Goal: Task Accomplishment & Management: Manage account settings

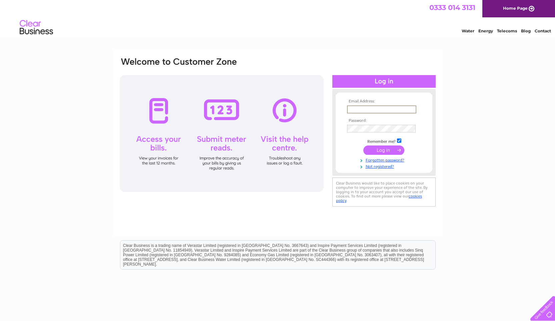
type input "randsdyga@thebroch.info"
click at [385, 151] on input "submit" at bounding box center [383, 149] width 41 height 9
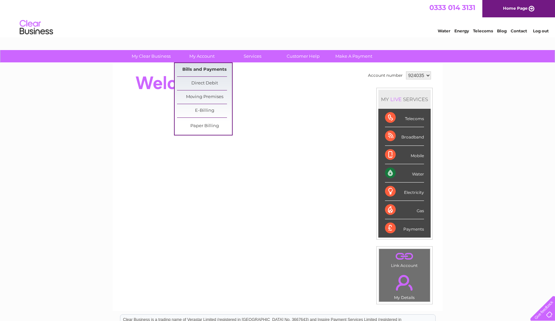
click at [209, 70] on link "Bills and Payments" at bounding box center [204, 69] width 55 height 13
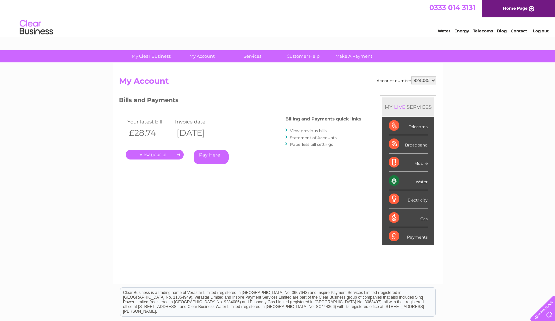
click at [154, 154] on link "." at bounding box center [155, 155] width 58 height 10
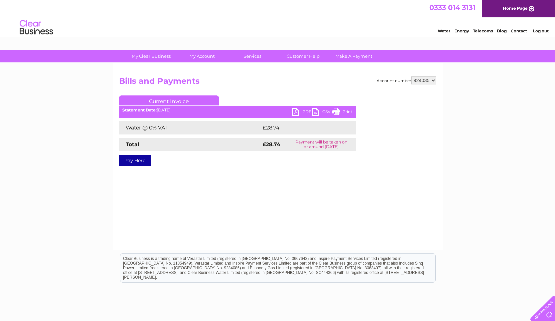
click at [298, 114] on link "PDF" at bounding box center [302, 113] width 20 height 10
